Goal: Task Accomplishment & Management: Complete application form

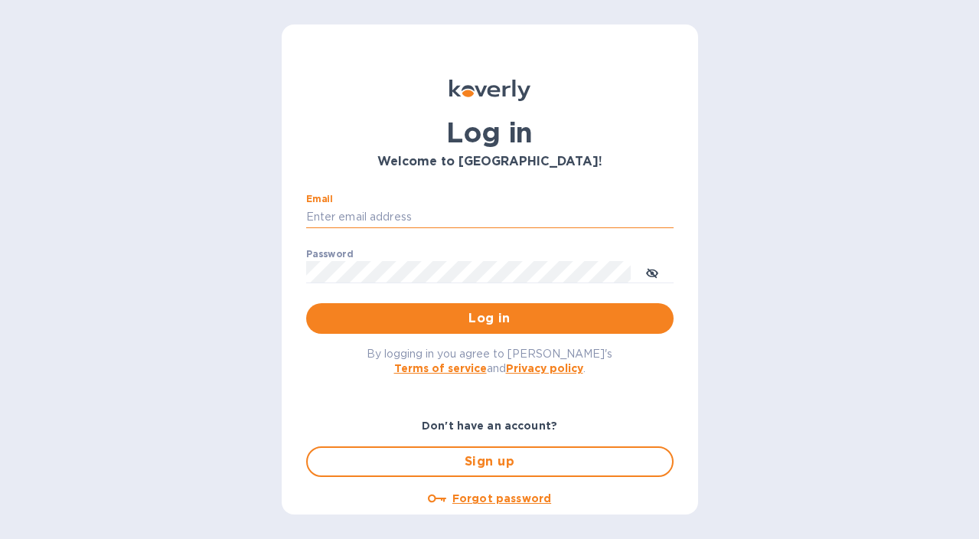
click at [357, 210] on input "Email" at bounding box center [489, 217] width 367 height 23
type input "info@floraisonselections.com"
click at [421, 324] on span "Log in" at bounding box center [489, 318] width 343 height 18
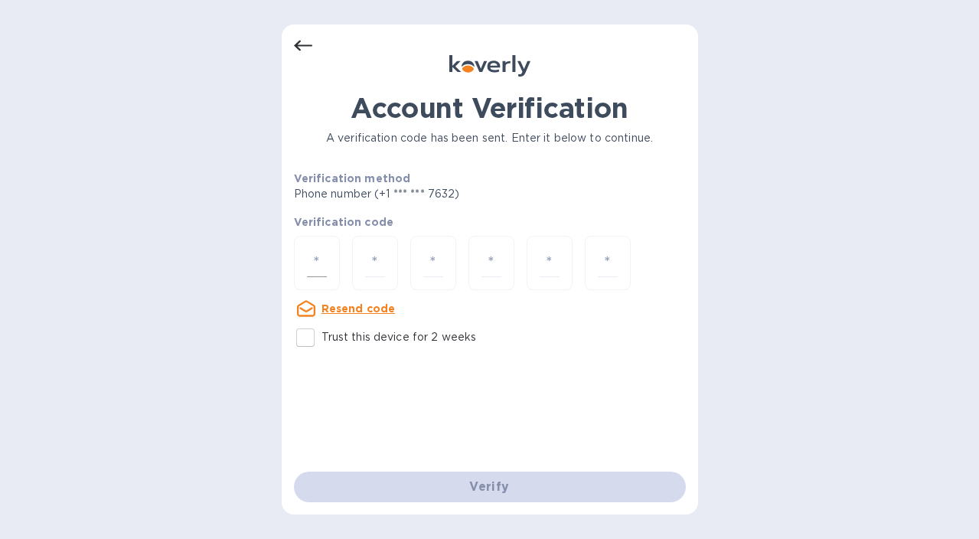
click at [315, 243] on div at bounding box center [317, 263] width 46 height 54
type input "9"
type input "7"
type input "1"
type input "5"
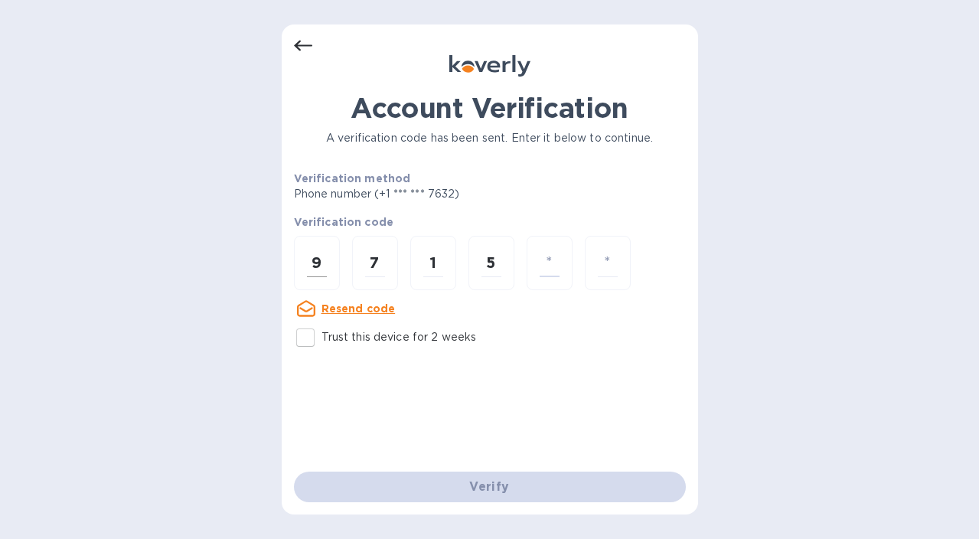
type input "2"
type input "0"
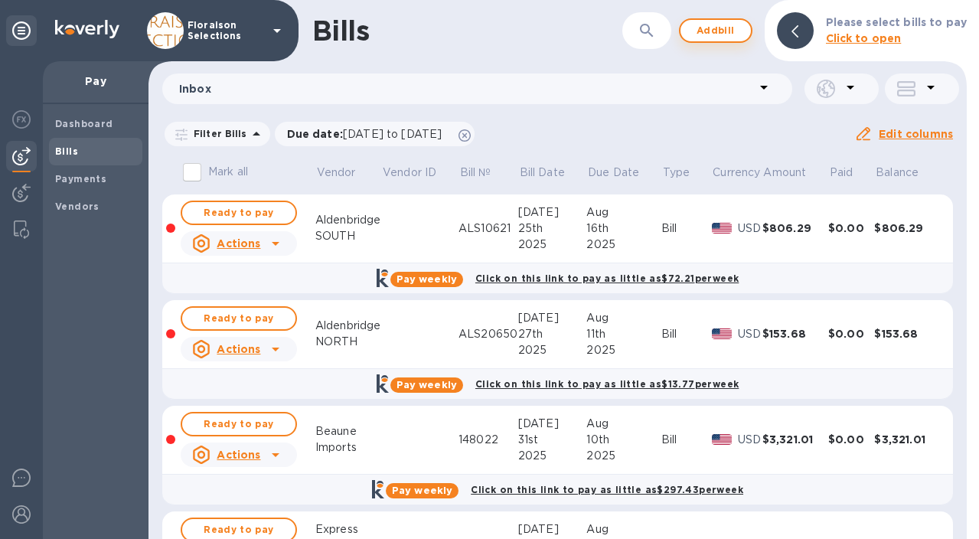
click at [719, 27] on span "Add bill" at bounding box center [716, 30] width 46 height 18
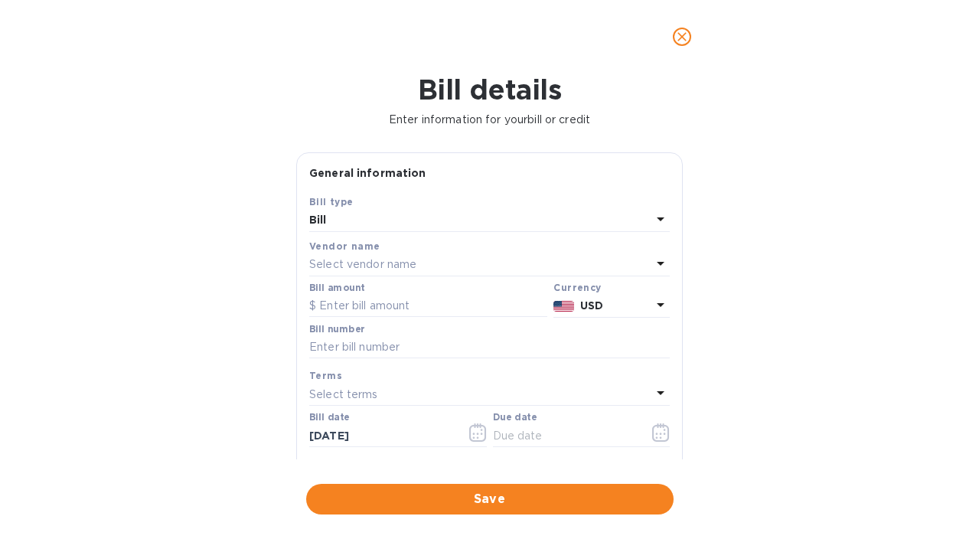
click at [395, 266] on p "Select vendor name" at bounding box center [362, 264] width 107 height 16
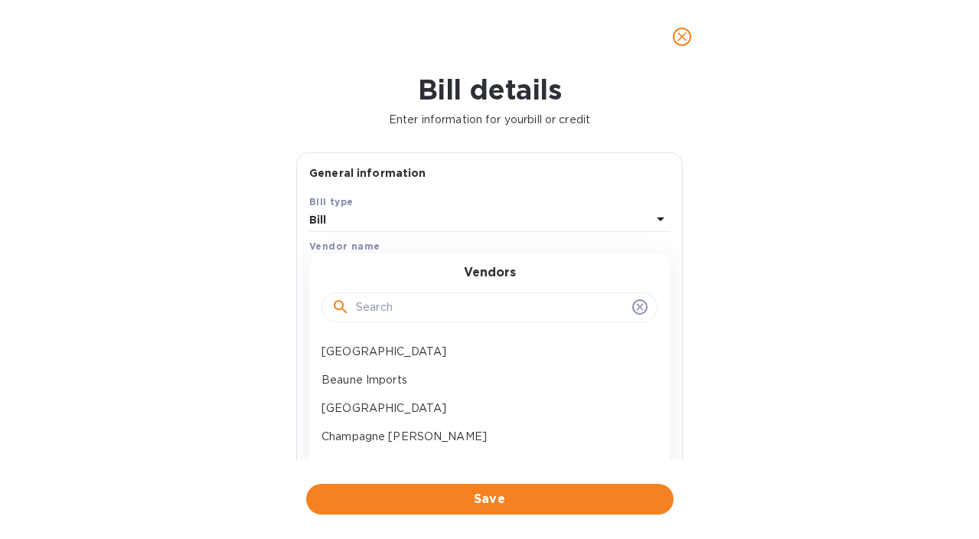
click at [379, 305] on input "text" at bounding box center [491, 307] width 270 height 23
click at [387, 344] on p "[GEOGRAPHIC_DATA]" at bounding box center [483, 352] width 324 height 16
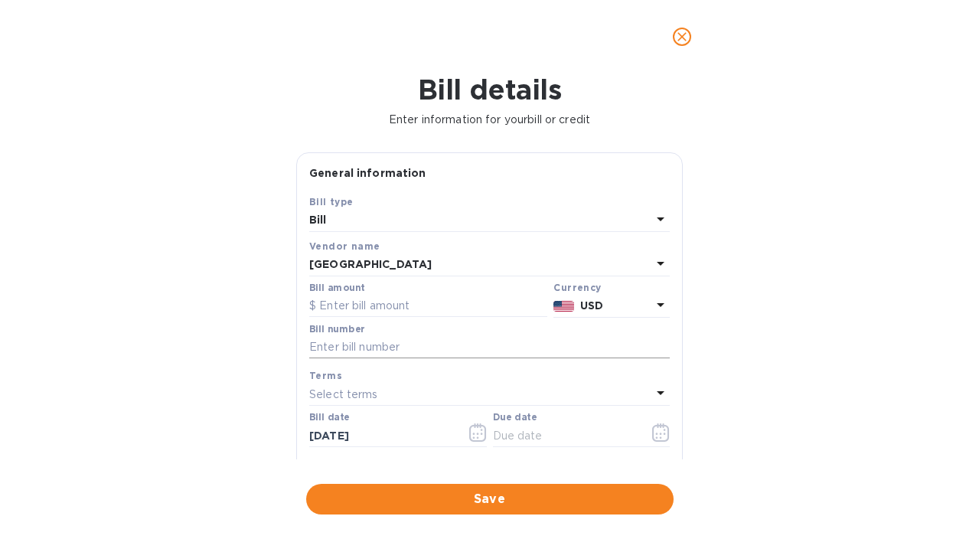
click at [347, 350] on input "text" at bounding box center [489, 347] width 360 height 23
paste input "ALS10704"
type input "ALS10704"
click at [349, 398] on p "Select terms" at bounding box center [343, 394] width 69 height 16
click at [272, 425] on div "Bill details Enter information for your bill or credit General information Save…" at bounding box center [489, 305] width 979 height 465
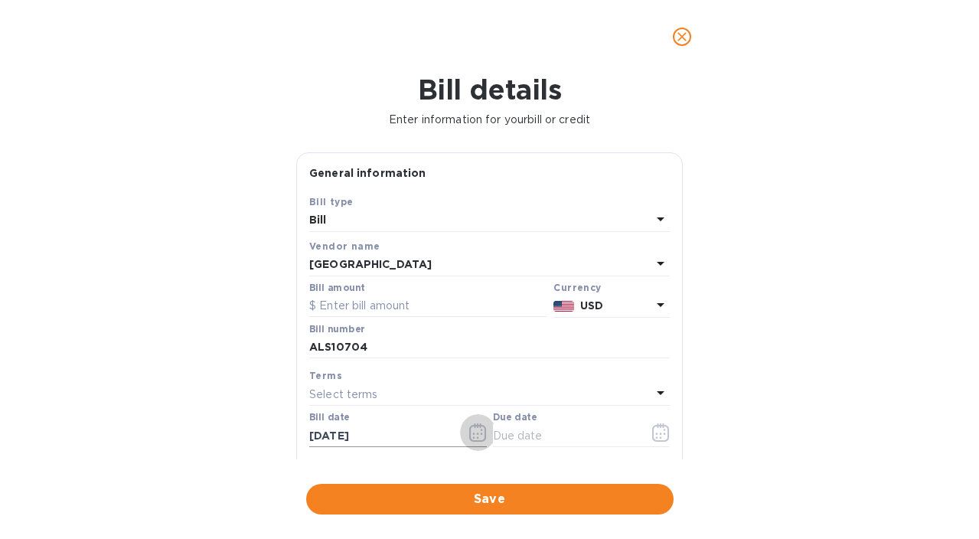
click at [469, 433] on icon "button" at bounding box center [478, 432] width 18 height 18
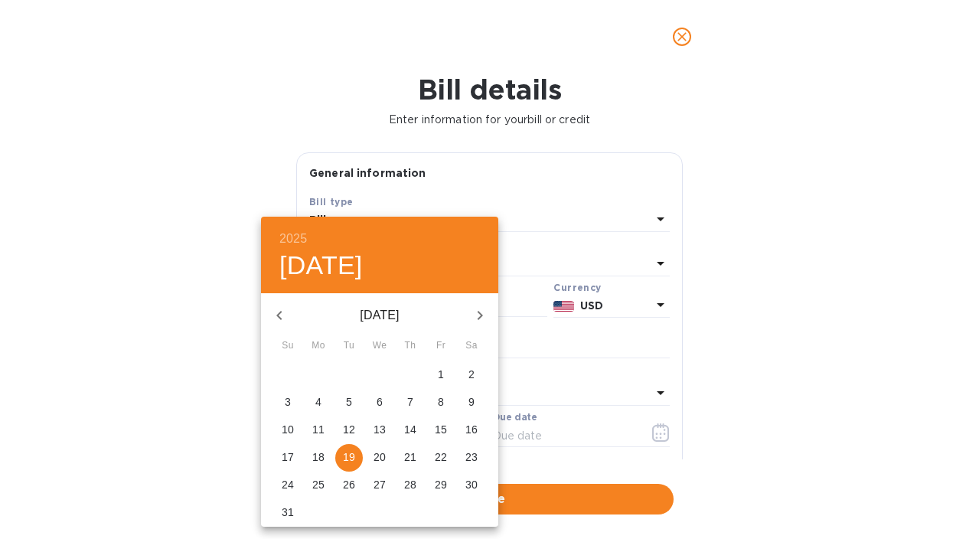
click at [445, 403] on span "8" at bounding box center [441, 401] width 28 height 15
type input "[DATE]"
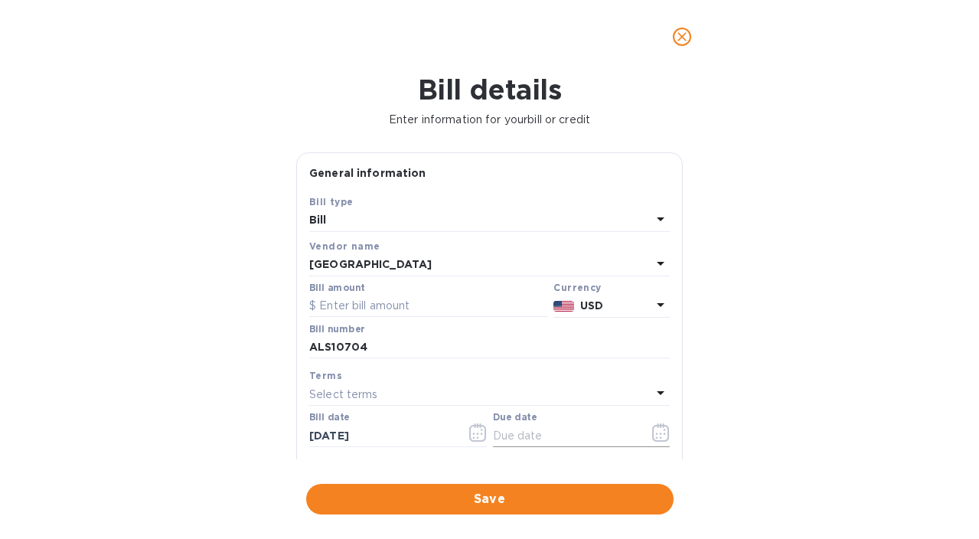
click at [654, 432] on icon "button" at bounding box center [661, 432] width 18 height 18
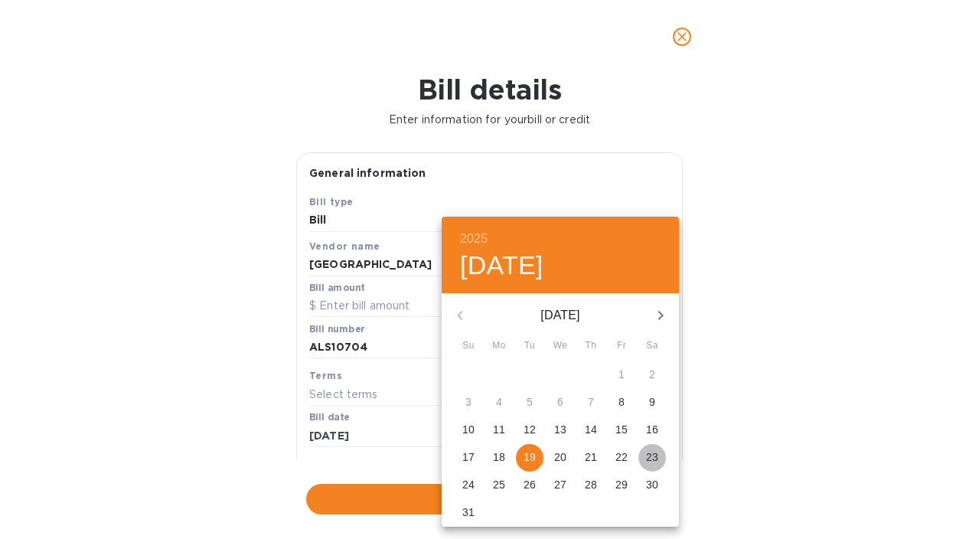
click at [657, 457] on p "23" at bounding box center [652, 456] width 12 height 15
type input "[DATE]"
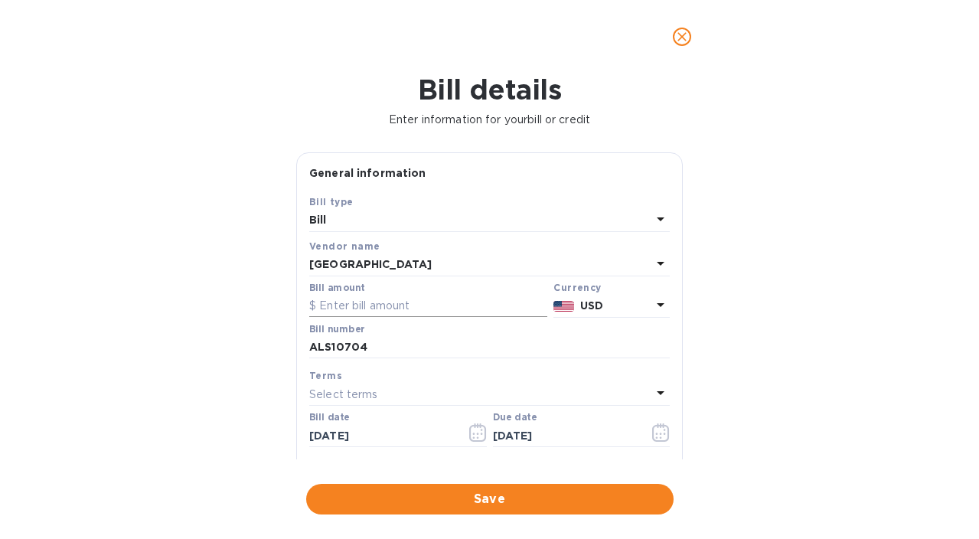
click at [337, 307] on input "text" at bounding box center [428, 306] width 238 height 23
type input "617.65"
click at [738, 381] on div "Bill details Enter information for your bill or credit General information Save…" at bounding box center [489, 305] width 979 height 465
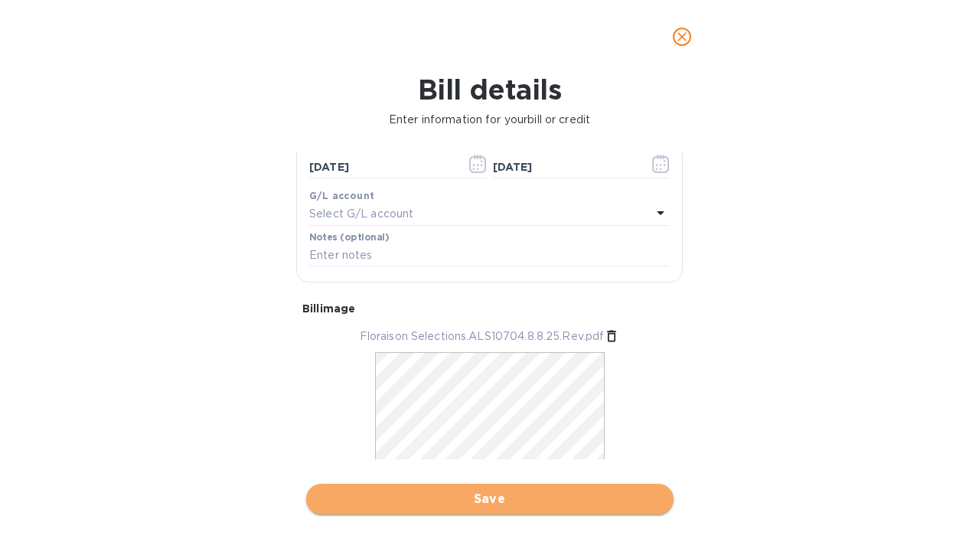
click at [464, 504] on span "Save" at bounding box center [489, 499] width 343 height 18
